Goal: Task Accomplishment & Management: Complete application form

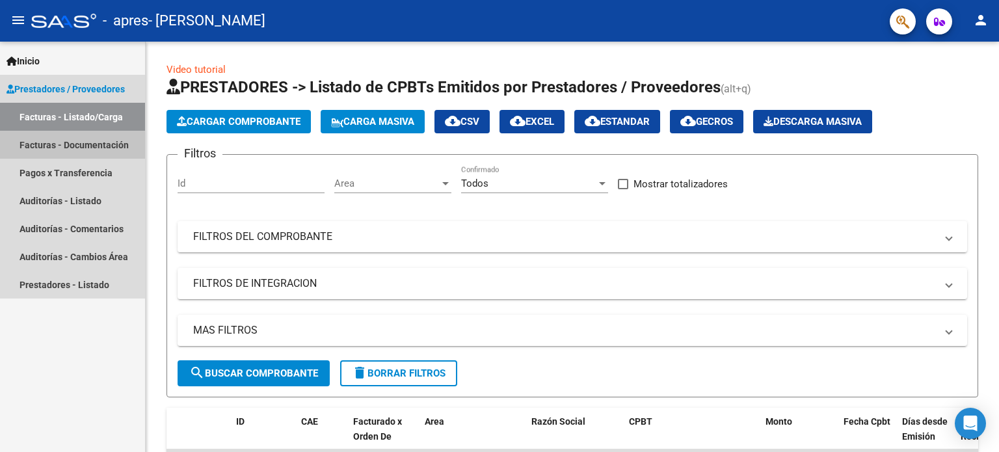
click at [66, 142] on link "Facturas - Documentación" at bounding box center [72, 145] width 145 height 28
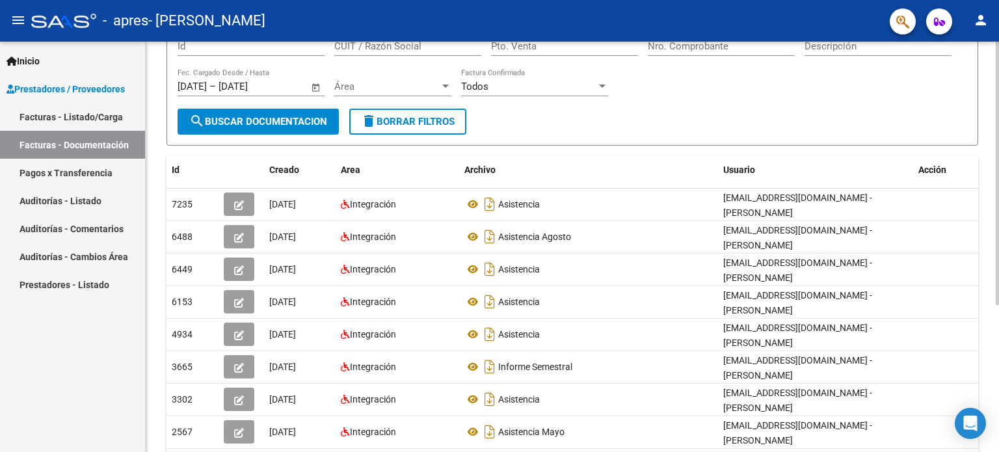
scroll to position [130, 0]
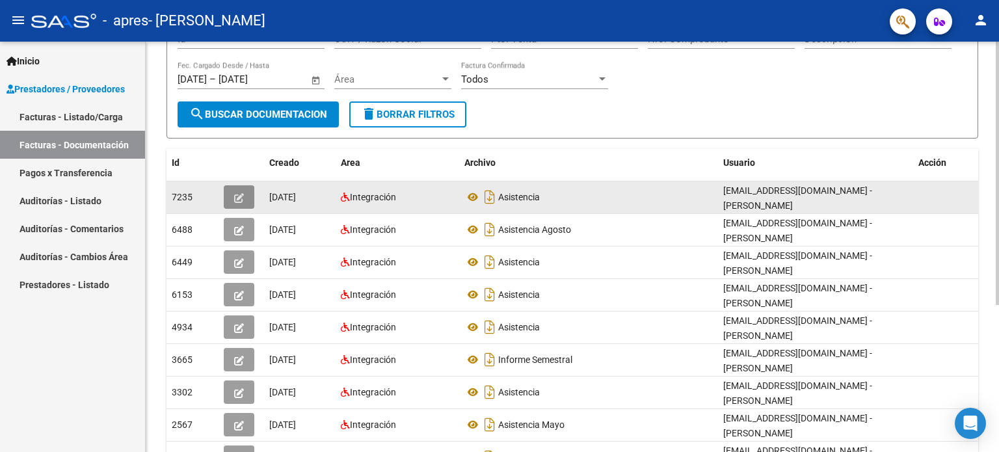
click at [243, 193] on icon "button" at bounding box center [239, 198] width 10 height 10
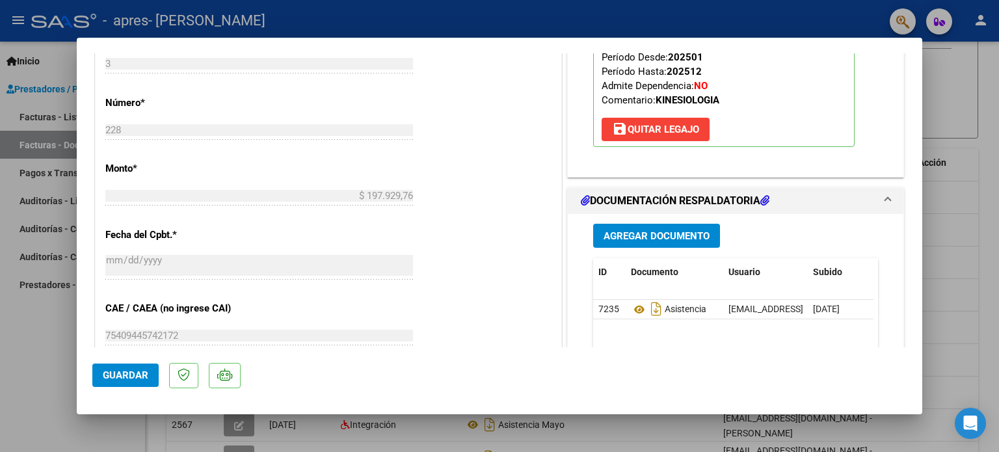
scroll to position [585, 0]
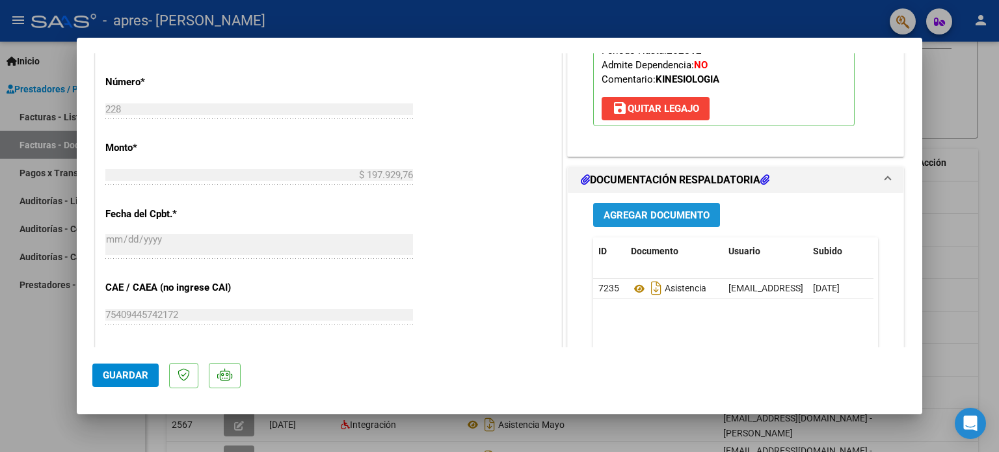
click at [667, 209] on span "Agregar Documento" at bounding box center [657, 215] width 106 height 12
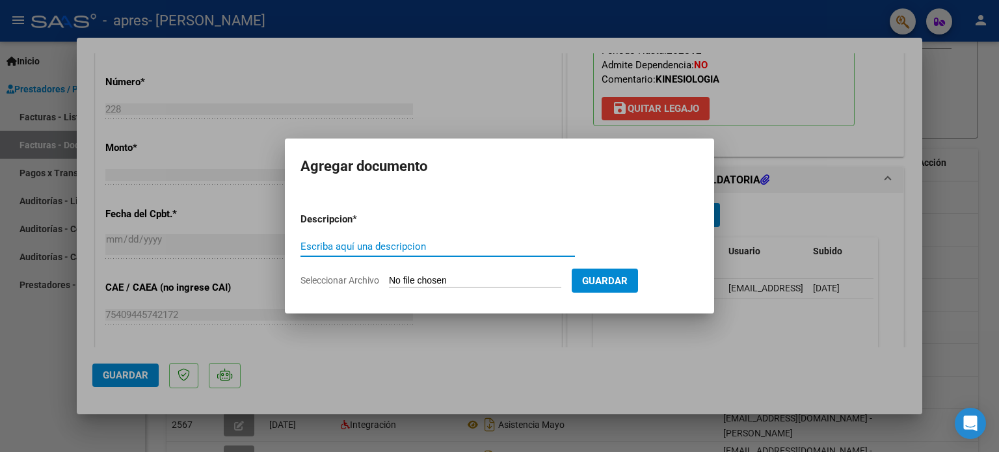
click at [515, 243] on input "Escriba aquí una descripcion" at bounding box center [437, 247] width 274 height 12
type input "Asistencia septiembre"
click at [483, 275] on input "Seleccionar Archivo" at bounding box center [475, 281] width 172 height 12
type input "C:\fakepath\Asistencia Chirra Daniela.pdf"
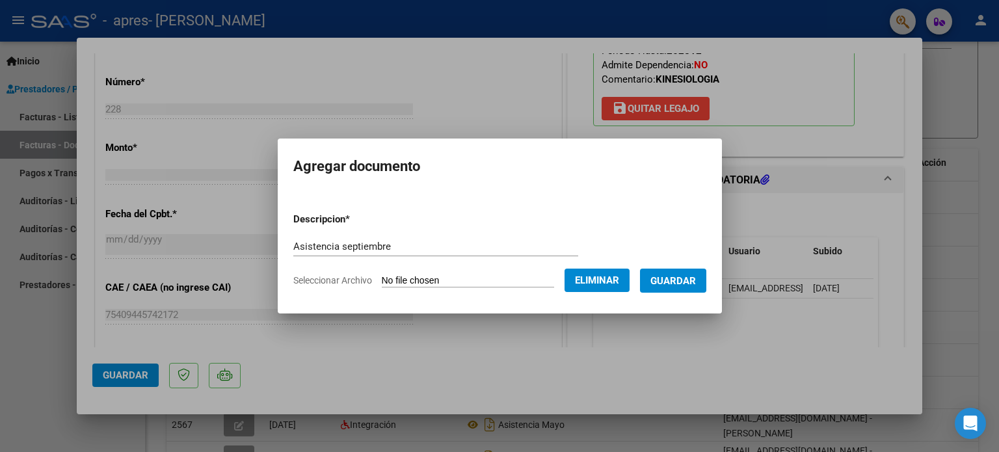
click at [696, 283] on span "Guardar" at bounding box center [673, 281] width 46 height 12
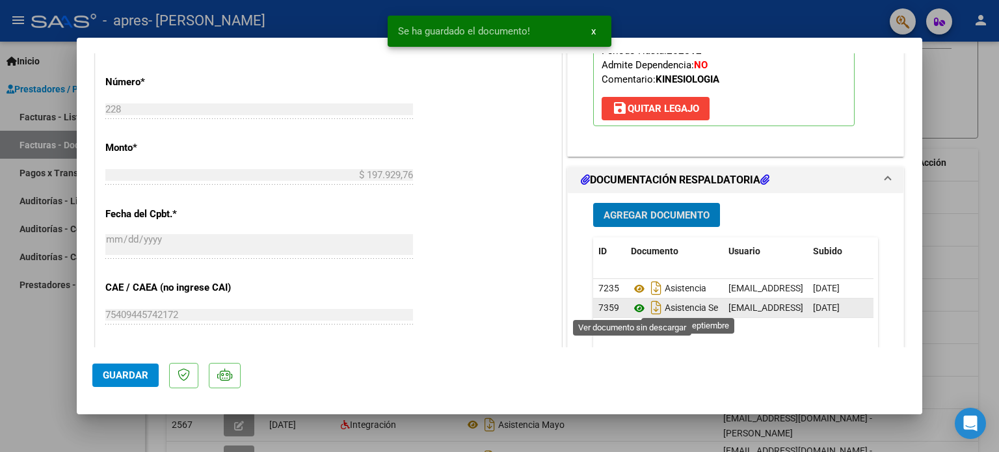
click at [631, 306] on icon at bounding box center [639, 308] width 17 height 16
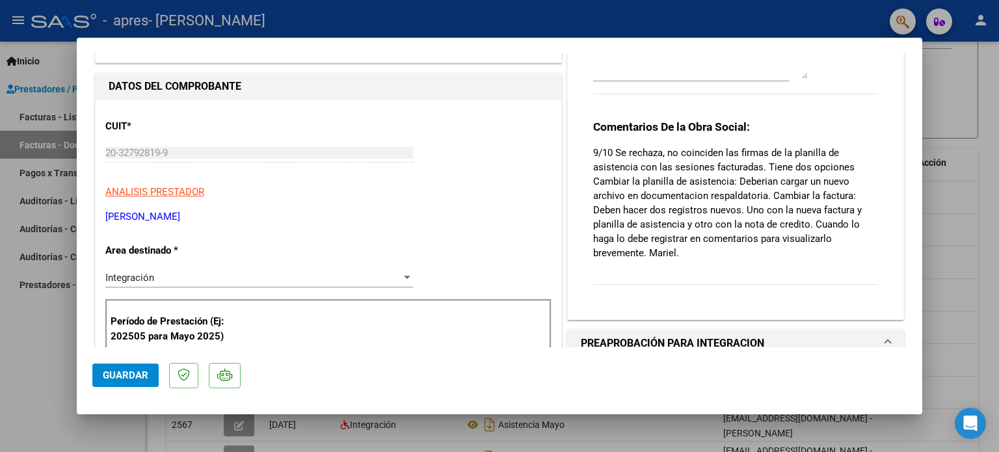
scroll to position [65, 0]
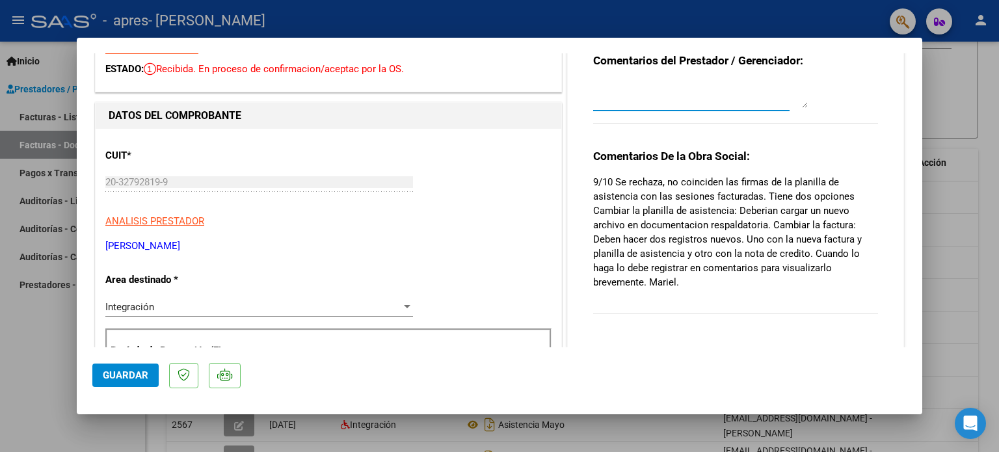
click at [670, 94] on textarea at bounding box center [700, 95] width 215 height 26
click at [670, 94] on textarea "B" at bounding box center [700, 95] width 215 height 26
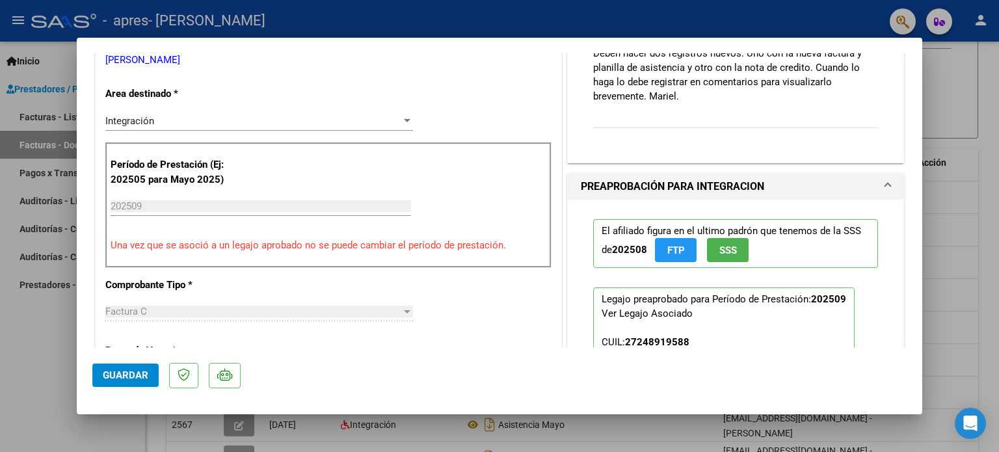
scroll to position [0, 0]
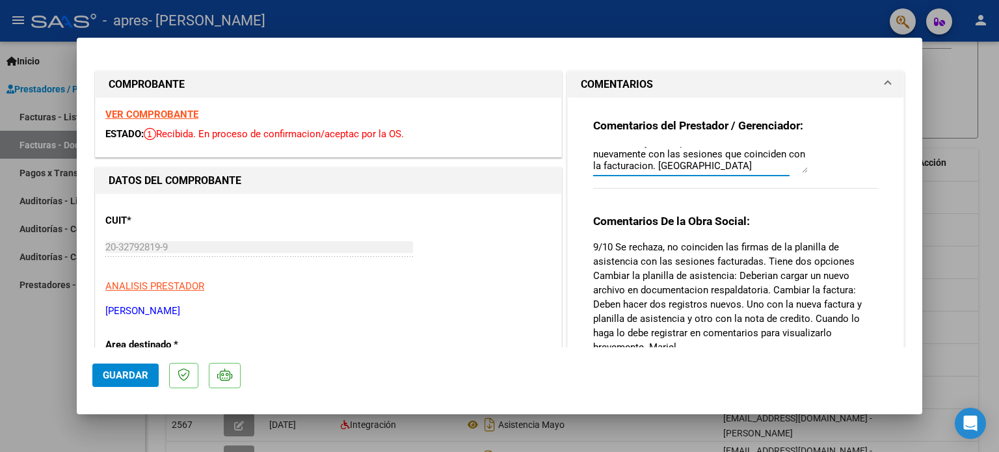
click at [797, 170] on textarea "Buen día, adjunte la planilla de asistencia nuevamente con las sesiones que coi…" at bounding box center [700, 160] width 215 height 26
click at [885, 83] on span at bounding box center [887, 85] width 5 height 16
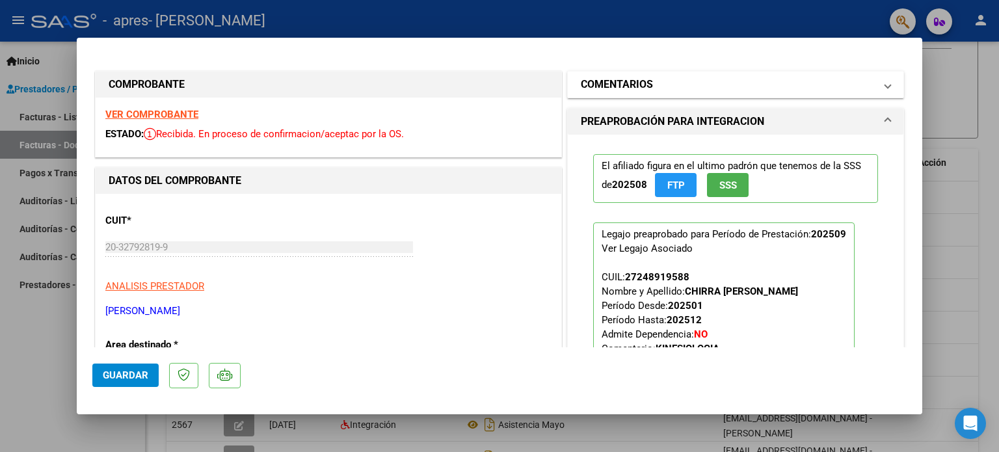
click at [883, 88] on mat-expansion-panel-header "COMENTARIOS" at bounding box center [736, 85] width 336 height 26
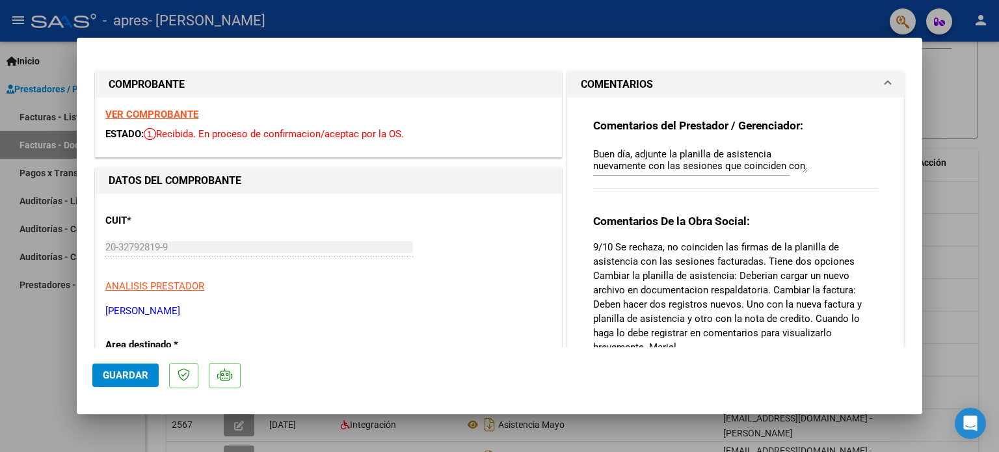
click at [782, 168] on textarea "Buen día, adjunte la planilla de asistencia nuevamente con las sesiones que coi…" at bounding box center [700, 160] width 215 height 26
click at [726, 165] on textarea "Buen día, adjunte la planilla de asistencia nuevamente con las sesiones que coi…" at bounding box center [700, 160] width 215 height 26
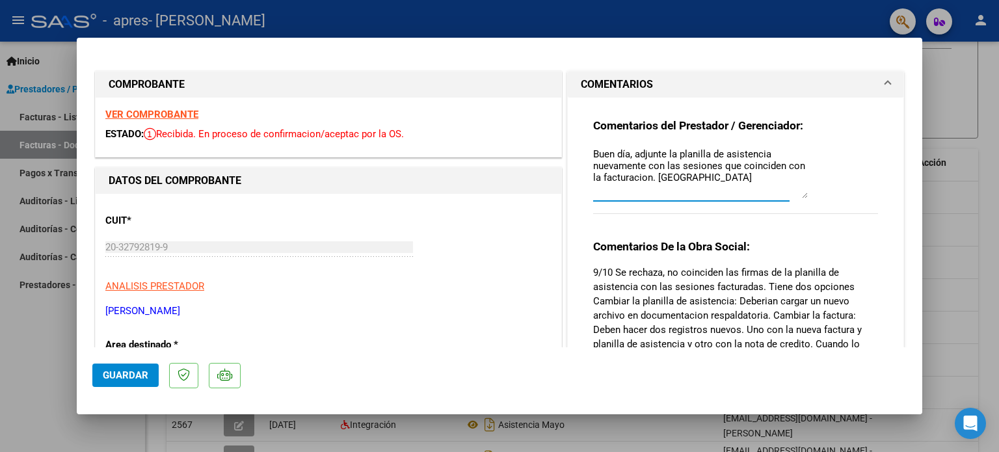
scroll to position [0, 0]
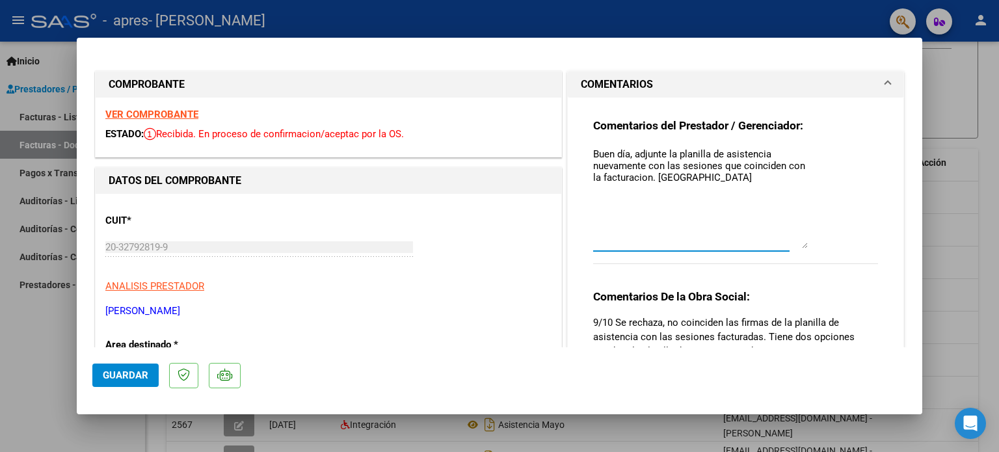
drag, startPoint x: 799, startPoint y: 168, endPoint x: 806, endPoint y: 258, distance: 90.0
click at [806, 258] on div "Comentarios del Prestador / Gerenciador: Buen día, adjunte la planilla de asist…" at bounding box center [735, 197] width 285 height 159
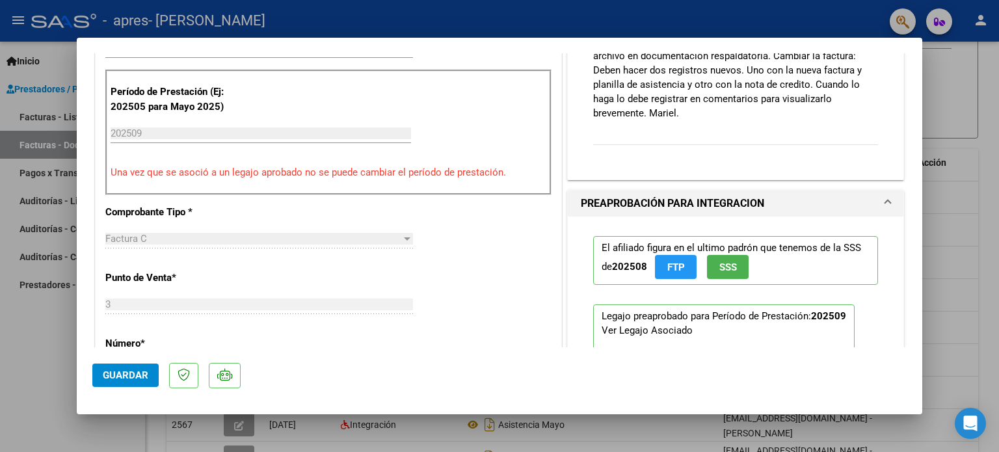
scroll to position [325, 0]
type textarea "Buen día, adjunte la planilla de asistencia nuevamente con las sesiones que coi…"
click at [139, 375] on span "Guardar" at bounding box center [126, 375] width 46 height 12
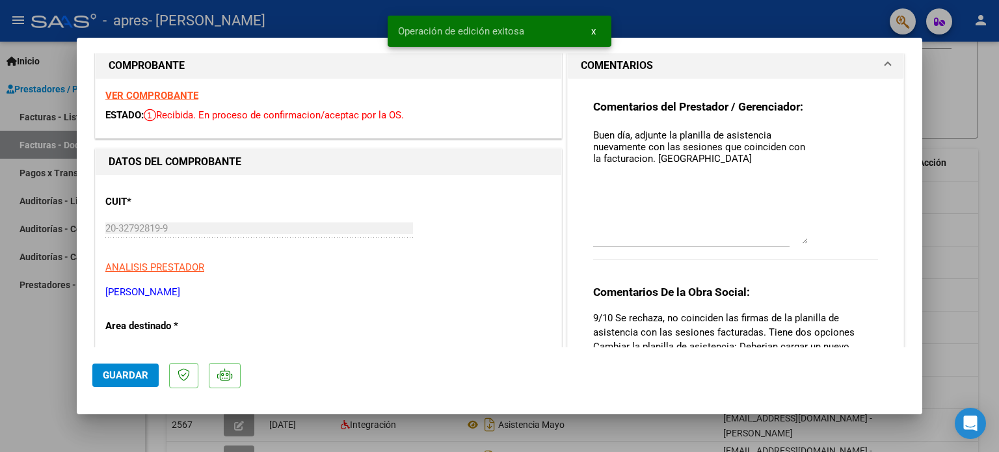
scroll to position [0, 0]
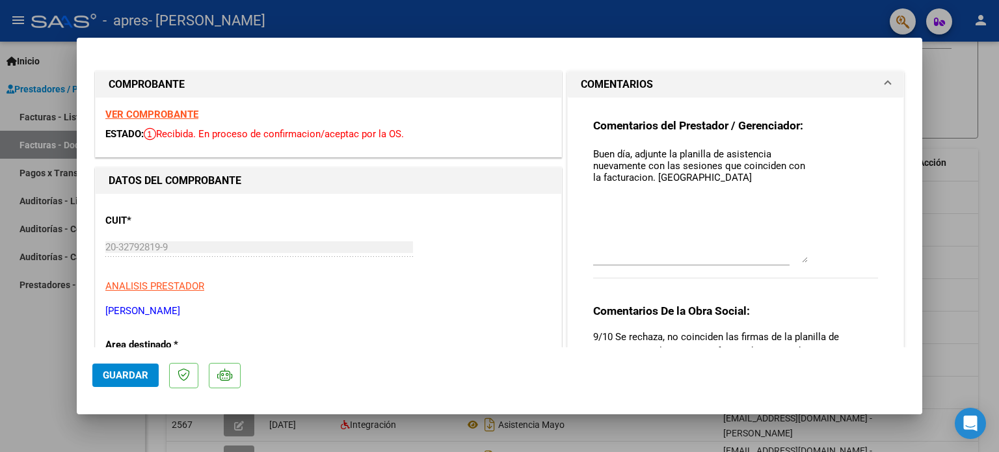
click at [130, 373] on span "Guardar" at bounding box center [126, 375] width 46 height 12
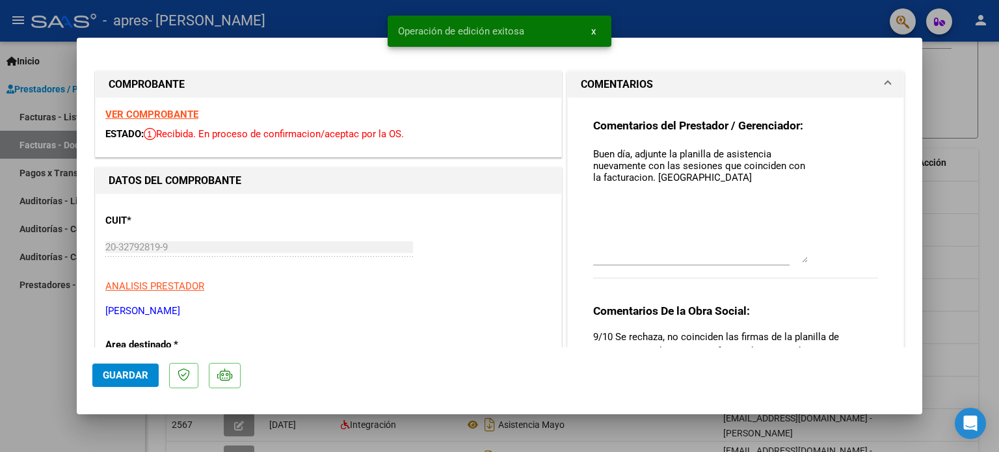
click at [968, 151] on div at bounding box center [499, 226] width 999 height 452
type input "$ 0,00"
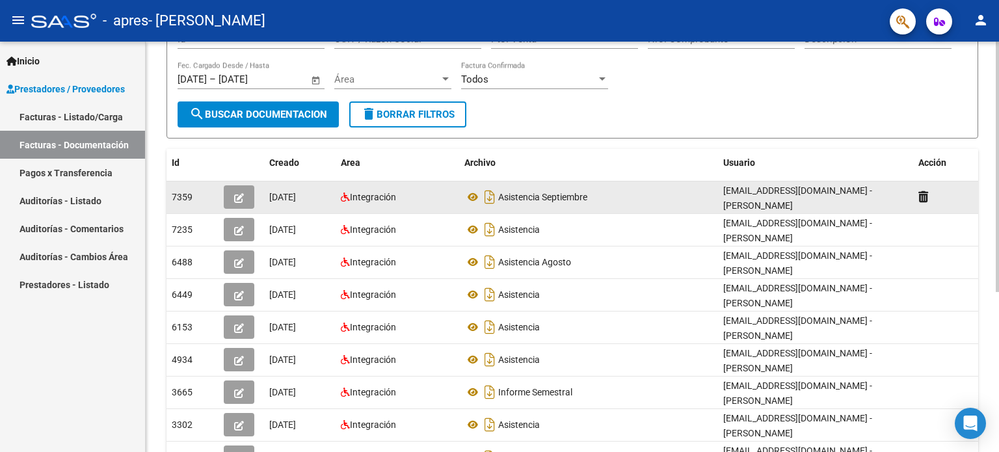
click at [239, 194] on icon "button" at bounding box center [239, 198] width 10 height 10
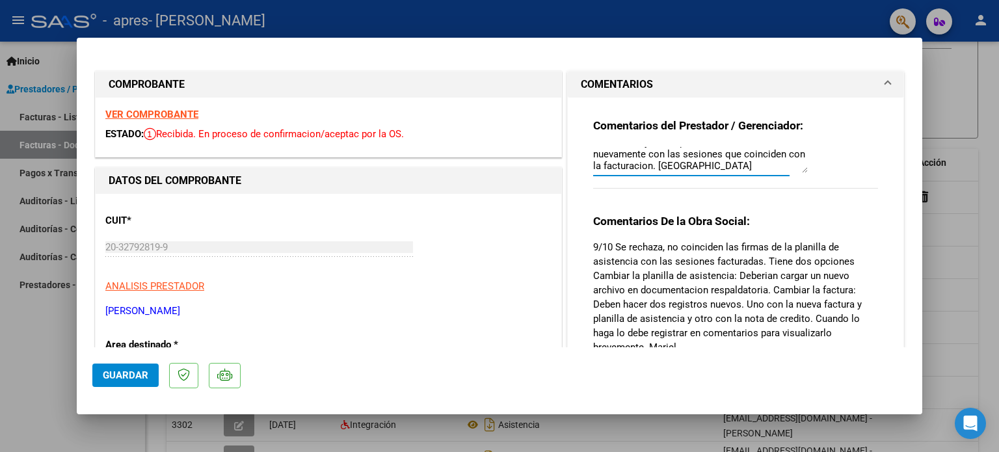
drag, startPoint x: 587, startPoint y: 154, endPoint x: 752, endPoint y: 156, distance: 165.2
click at [752, 156] on textarea "Buen día, adjunte la planilla de asistencia nuevamente con las sesiones que coi…" at bounding box center [700, 160] width 215 height 26
click at [142, 377] on span "Guardar" at bounding box center [126, 375] width 46 height 12
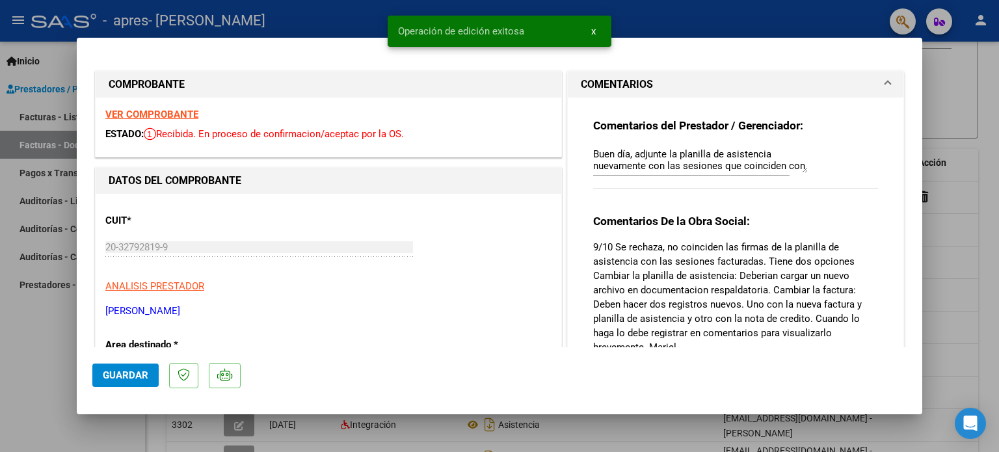
click at [70, 352] on div at bounding box center [499, 226] width 999 height 452
type input "$ 0,00"
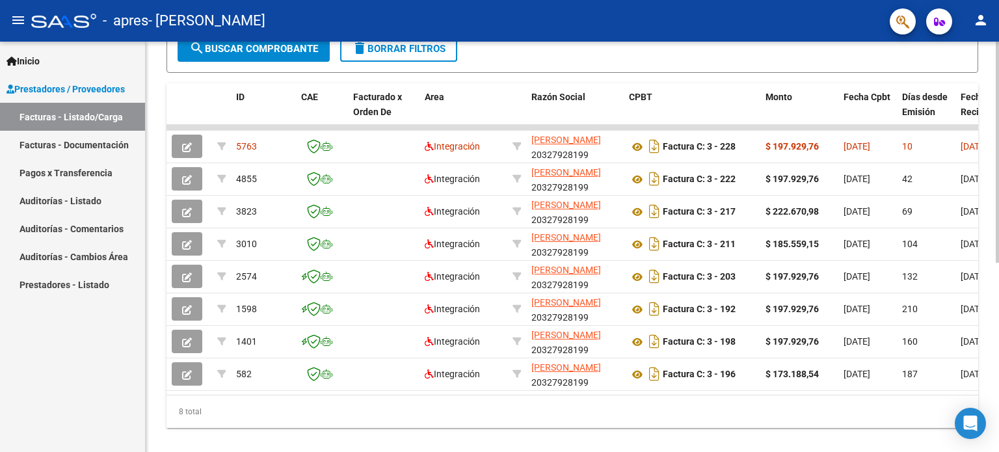
scroll to position [325, 0]
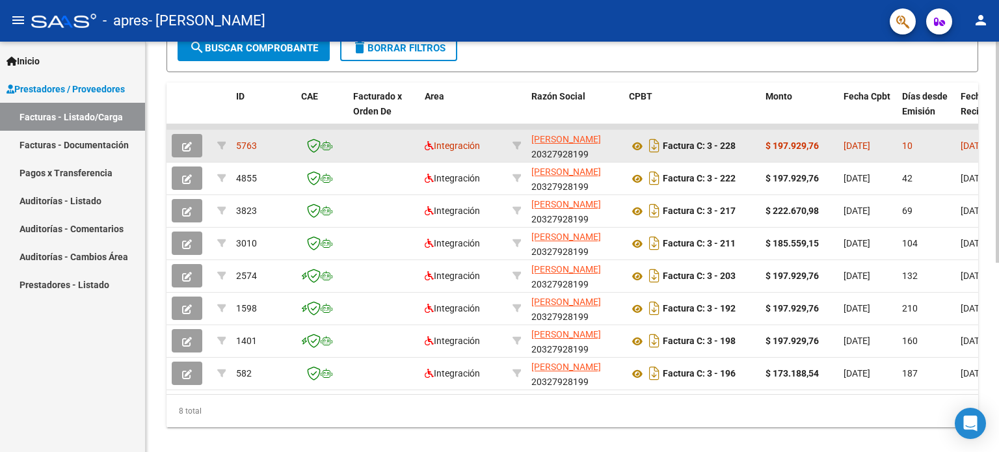
click at [187, 145] on icon "button" at bounding box center [187, 147] width 10 height 10
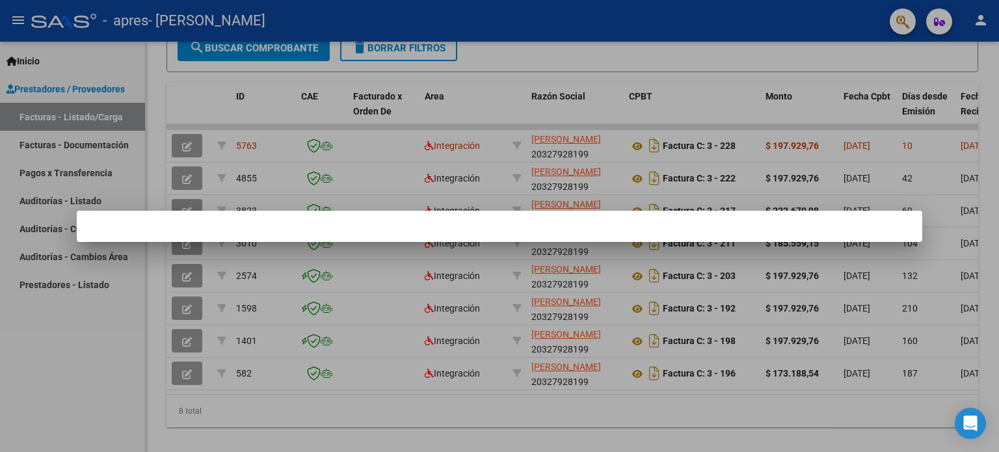
click at [126, 388] on div at bounding box center [499, 226] width 999 height 452
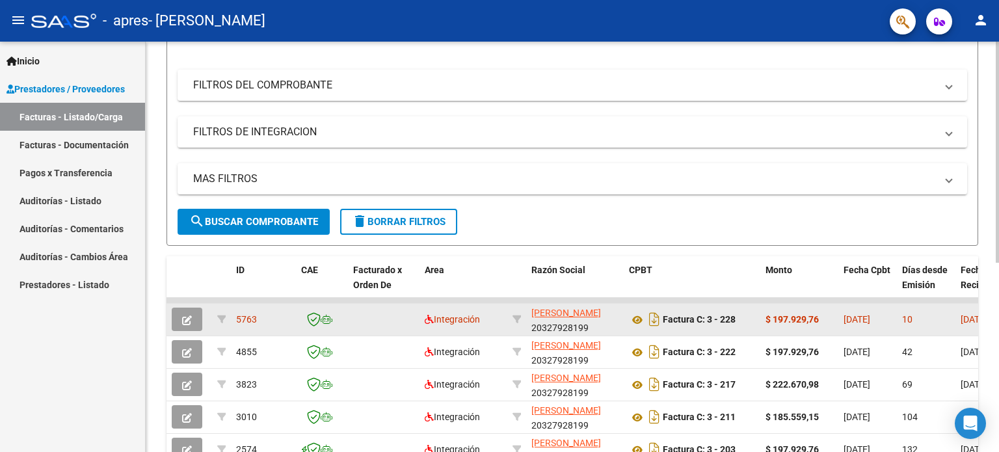
scroll to position [195, 0]
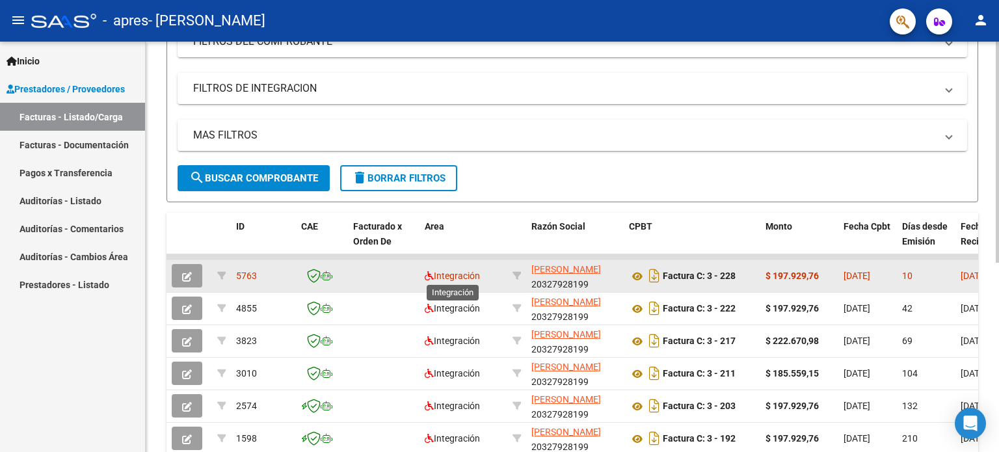
click at [471, 272] on span "Integración" at bounding box center [452, 276] width 55 height 10
click at [191, 272] on icon "button" at bounding box center [187, 277] width 10 height 10
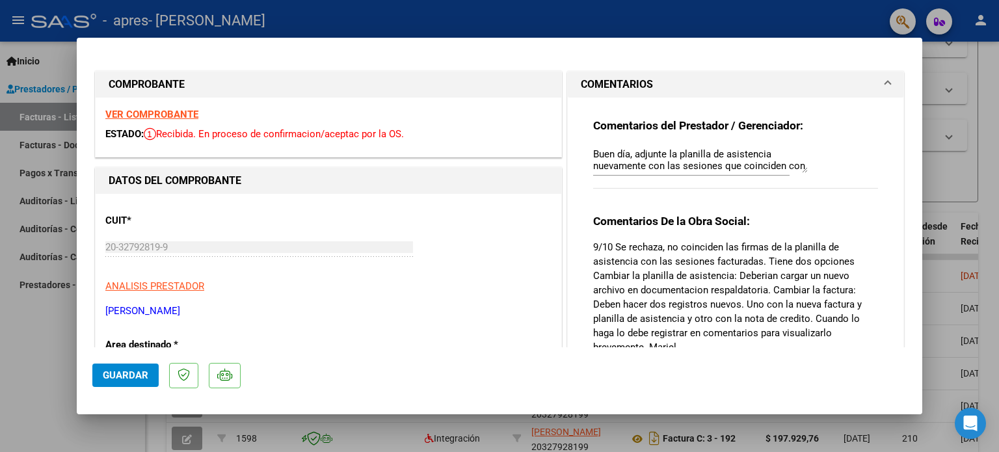
click at [47, 384] on div at bounding box center [499, 226] width 999 height 452
type input "$ 0,00"
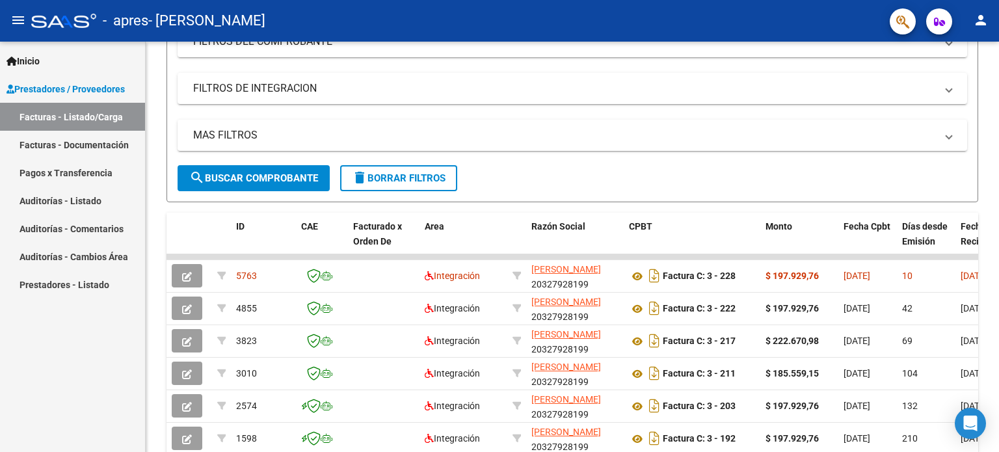
click at [81, 142] on link "Facturas - Documentación" at bounding box center [72, 145] width 145 height 28
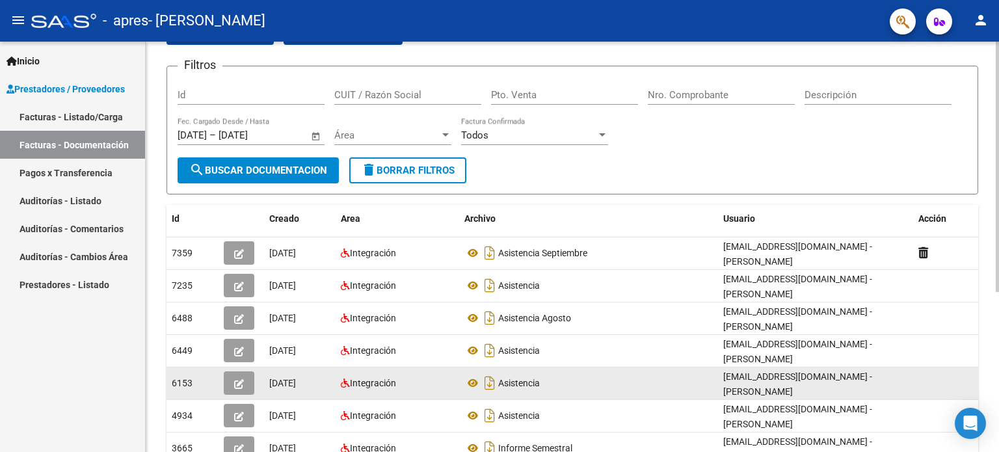
scroll to position [130, 0]
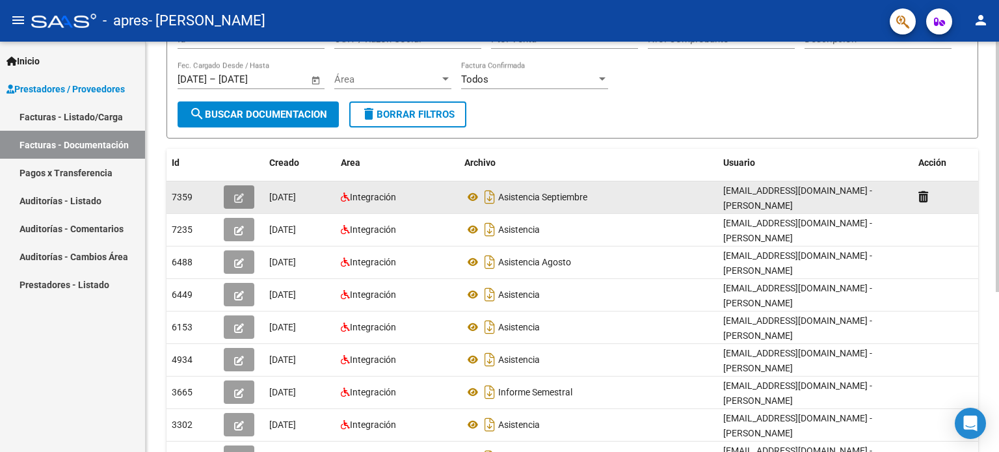
click at [234, 194] on icon "button" at bounding box center [239, 198] width 10 height 10
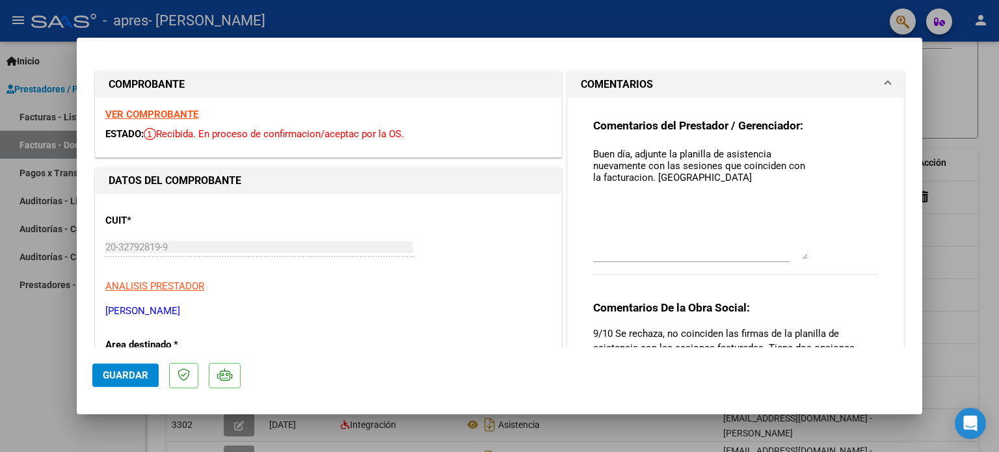
drag, startPoint x: 799, startPoint y: 168, endPoint x: 825, endPoint y: 256, distance: 90.8
click at [825, 256] on div "Comentarios del Prestador / Gerenciador: Buen día, adjunte la planilla de asist…" at bounding box center [735, 203] width 285 height 170
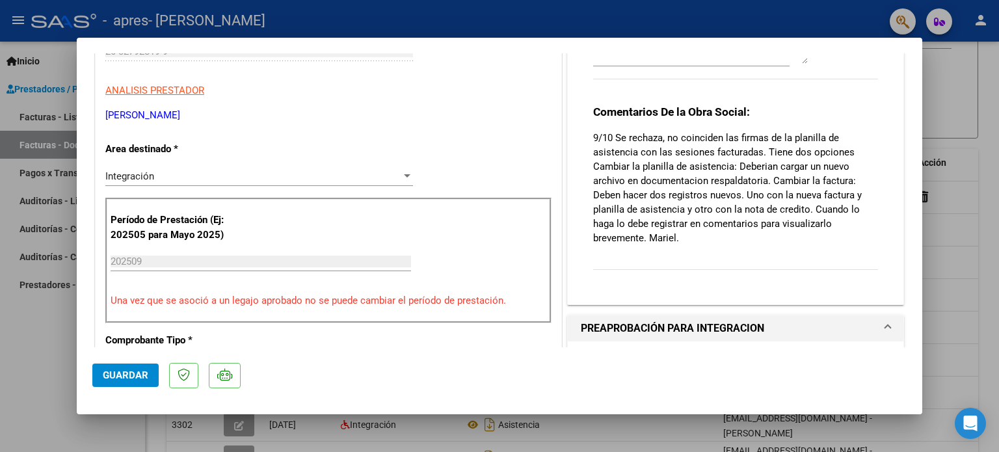
scroll to position [65, 0]
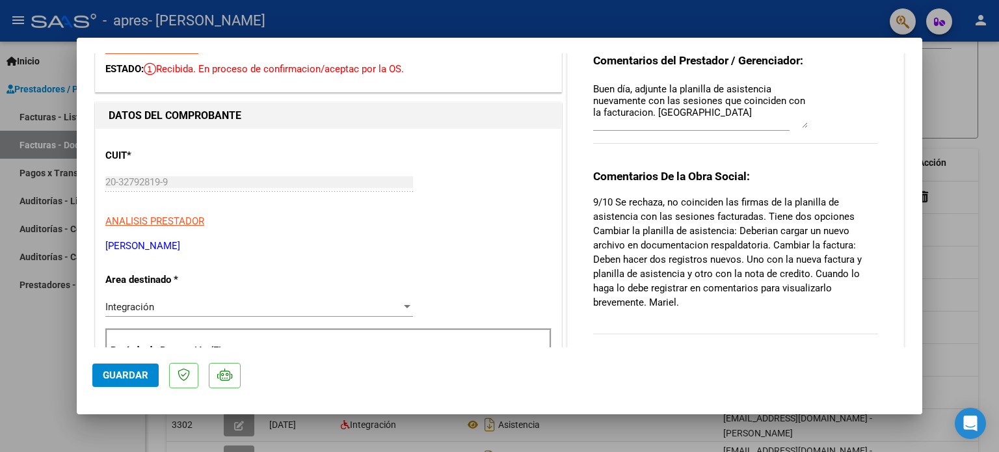
drag, startPoint x: 799, startPoint y: 189, endPoint x: 787, endPoint y: 122, distance: 68.0
click at [787, 122] on textarea "Buen día, adjunte la planilla de asistencia nuevamente con las sesiones que coi…" at bounding box center [700, 105] width 215 height 46
click at [130, 375] on span "Guardar" at bounding box center [126, 375] width 46 height 12
